Goal: Transaction & Acquisition: Purchase product/service

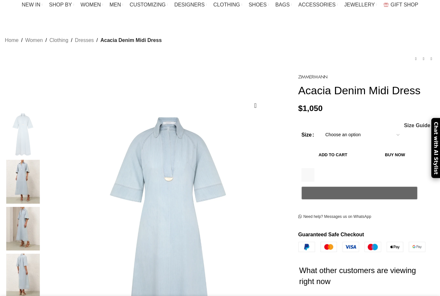
scroll to position [108, 0]
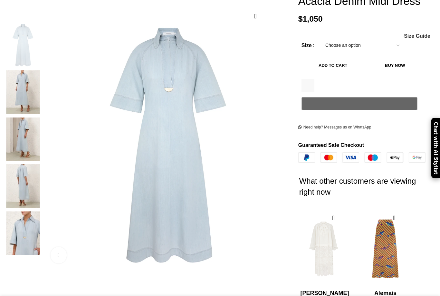
click at [43, 79] on img at bounding box center [22, 92] width 39 height 44
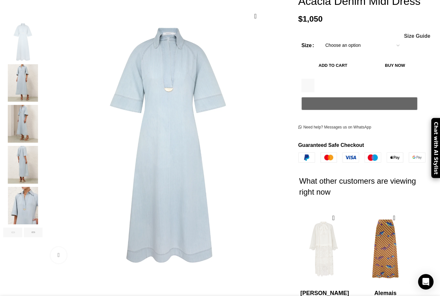
click at [43, 111] on img "3 / 8" at bounding box center [22, 124] width 39 height 38
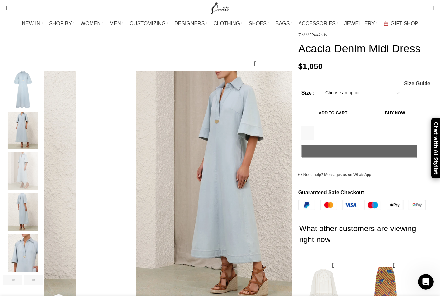
scroll to position [0, 136]
click at [276, 185] on div "Next slide" at bounding box center [282, 193] width 16 height 16
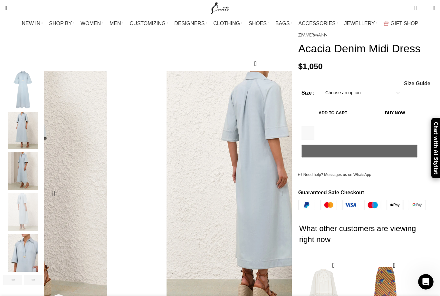
click at [278, 185] on div "Next slide" at bounding box center [282, 193] width 16 height 16
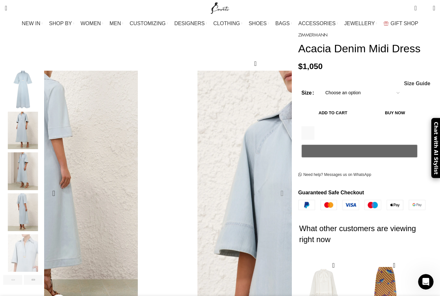
scroll to position [0, 204]
click at [277, 185] on div "Next slide" at bounding box center [282, 193] width 16 height 16
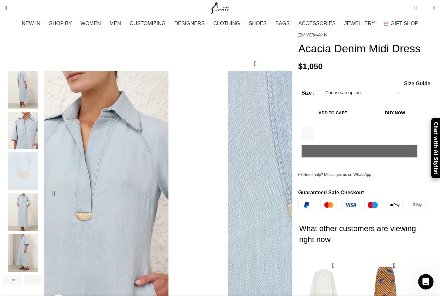
click at [278, 185] on div "Next slide" at bounding box center [282, 193] width 16 height 16
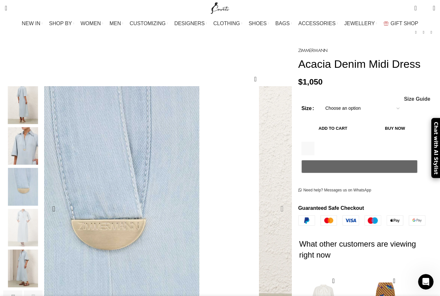
scroll to position [0, 339]
click at [41, 136] on img "5 / 8" at bounding box center [22, 146] width 39 height 38
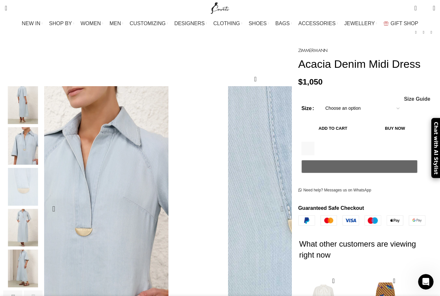
click at [43, 174] on img "6 / 8" at bounding box center [22, 187] width 39 height 38
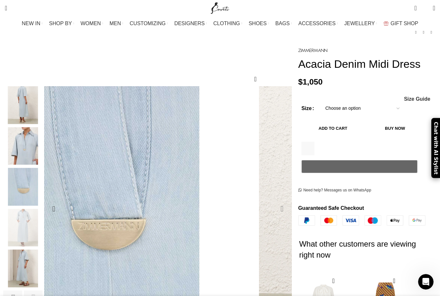
click at [42, 221] on img "7 / 8" at bounding box center [22, 228] width 39 height 38
click at [231, 176] on img "7 / 8" at bounding box center [392, 295] width 322 height 419
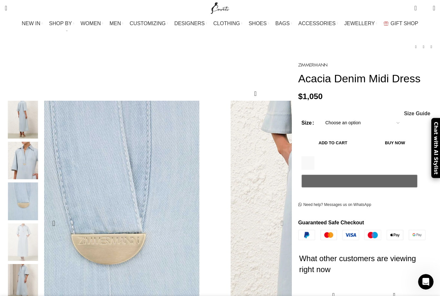
scroll to position [0, 407]
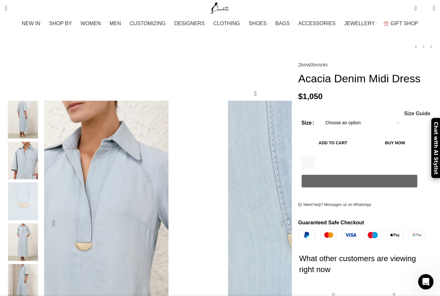
click at [43, 272] on img "8 / 8" at bounding box center [22, 283] width 39 height 38
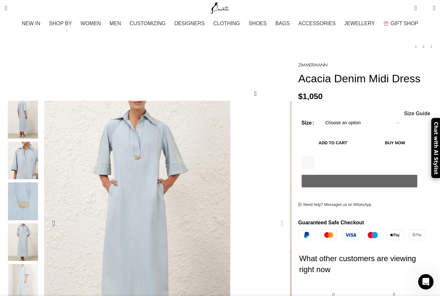
scroll to position [0, 611]
click at [43, 277] on img "8 / 8" at bounding box center [22, 283] width 39 height 38
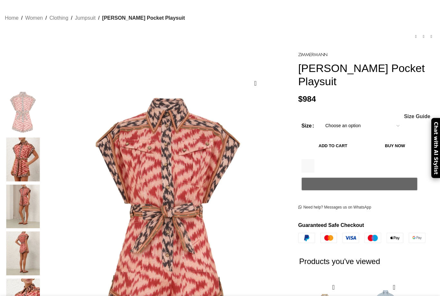
scroll to position [41, 0]
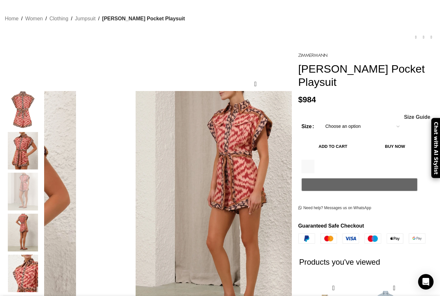
click at [41, 213] on img "4 / 8" at bounding box center [22, 232] width 39 height 38
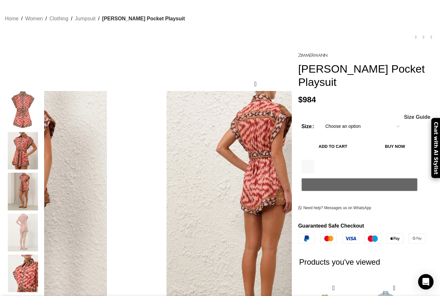
scroll to position [0, 68]
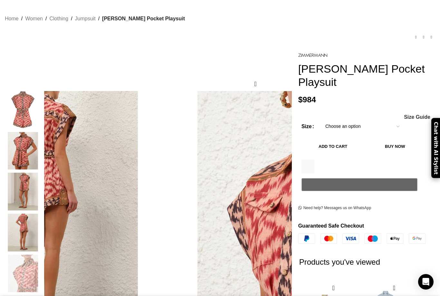
click at [43, 261] on img "5 / 8" at bounding box center [22, 273] width 39 height 38
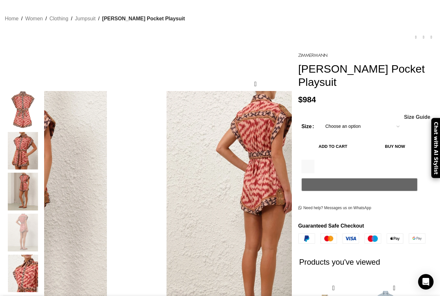
click at [38, 218] on img "4 / 8" at bounding box center [22, 232] width 39 height 38
click at [43, 257] on img "5 / 8" at bounding box center [22, 273] width 39 height 38
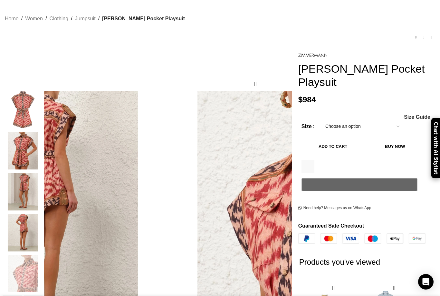
click at [43, 226] on img "4 / 8" at bounding box center [22, 232] width 39 height 38
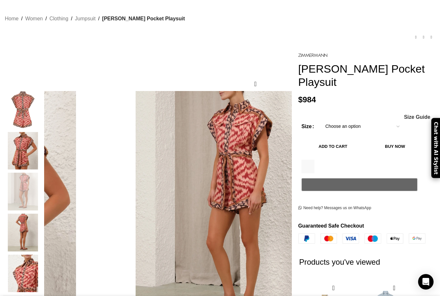
click at [43, 193] on img "3 / 8" at bounding box center [22, 191] width 39 height 38
click at [43, 153] on img "2 / 8" at bounding box center [22, 151] width 39 height 38
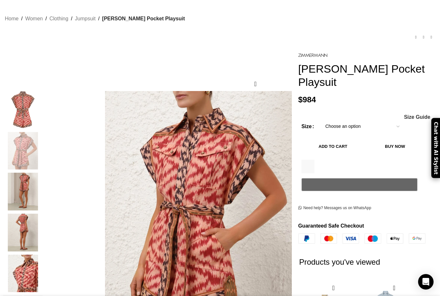
scroll to position [0, 136]
click at [43, 107] on img "1 / 8" at bounding box center [22, 110] width 39 height 38
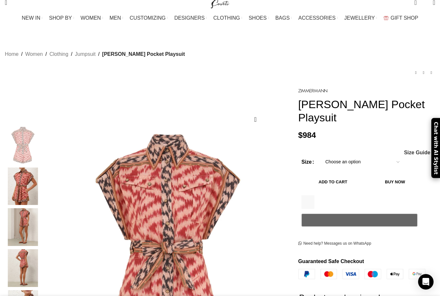
scroll to position [0, 0]
